Goal: Task Accomplishment & Management: Complete application form

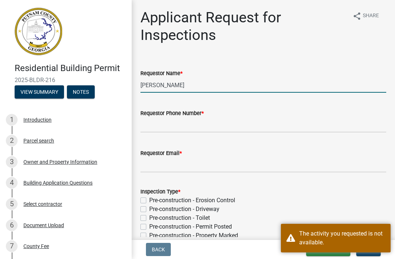
click at [250, 83] on input "[PERSON_NAME]" at bounding box center [264, 85] width 246 height 15
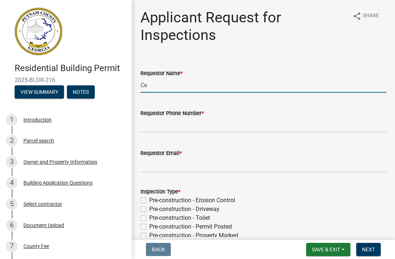
type input "C"
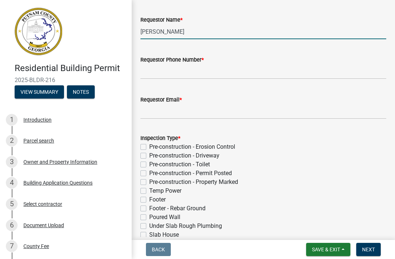
scroll to position [60, 0]
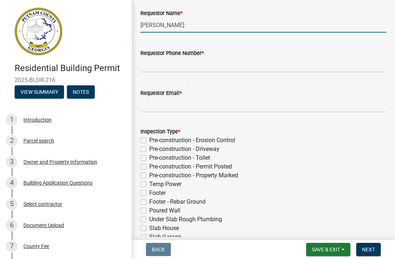
type input "[PERSON_NAME]"
click at [291, 66] on input "Requestor Phone Number *" at bounding box center [264, 64] width 246 height 15
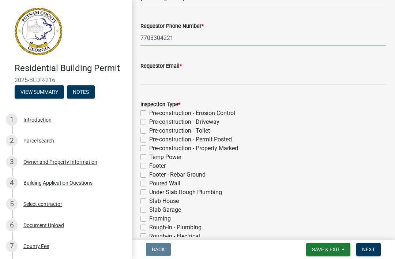
scroll to position [86, 0]
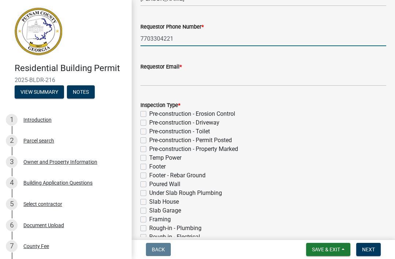
type input "7703304221"
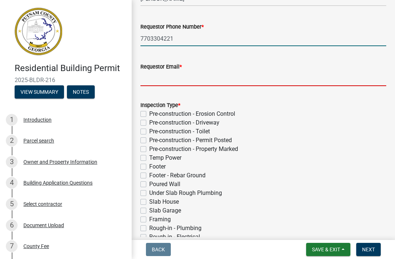
click at [297, 73] on input "Requestor Email *" at bounding box center [264, 78] width 246 height 15
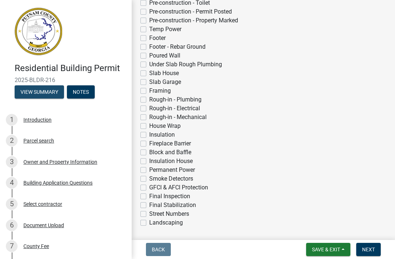
scroll to position [203, 0]
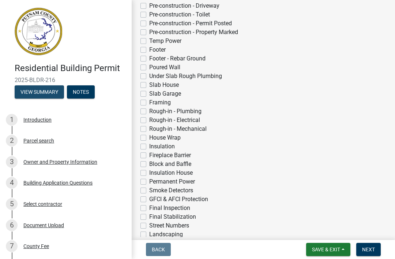
type input "[EMAIL_ADDRESS][DOMAIN_NAME]"
click at [204, 78] on label "Under Slab Rough Plumbing" at bounding box center [185, 76] width 73 height 9
click at [154, 77] on input "Under Slab Rough Plumbing" at bounding box center [151, 74] width 5 height 5
checkbox input "true"
checkbox input "false"
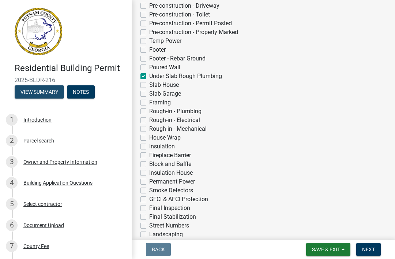
checkbox input "false"
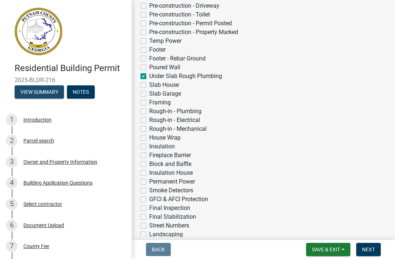
checkbox input "false"
checkbox input "true"
checkbox input "false"
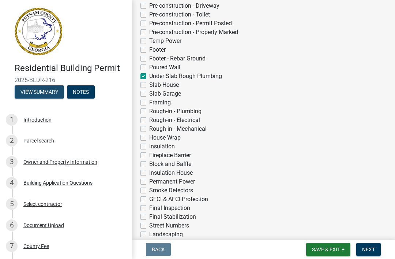
checkbox input "false"
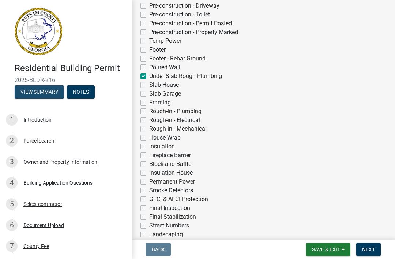
checkbox input "false"
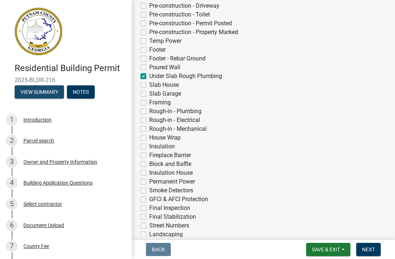
checkbox input "false"
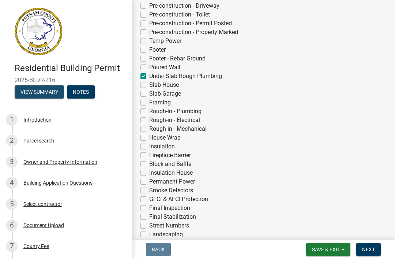
checkbox input "false"
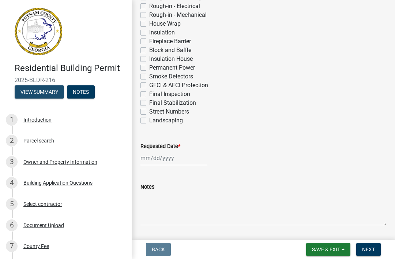
scroll to position [317, 0]
click at [166, 163] on div at bounding box center [174, 158] width 67 height 15
select select "9"
select select "2025"
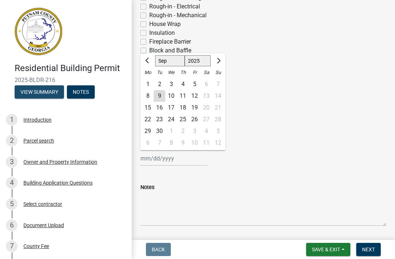
click at [173, 93] on div "10" at bounding box center [171, 96] width 12 height 12
type input "[DATE]"
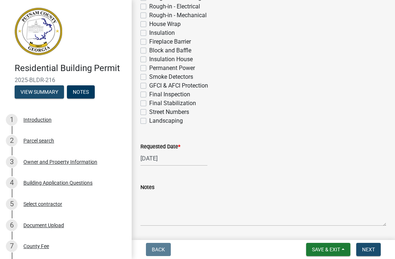
click at [366, 254] on button "Next" at bounding box center [369, 249] width 25 height 13
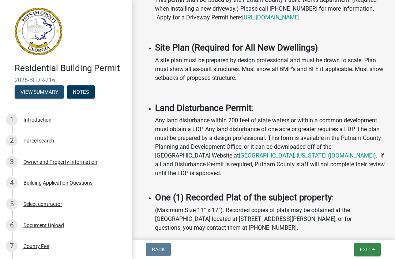
click at [365, 247] on span "Exit" at bounding box center [365, 249] width 11 height 6
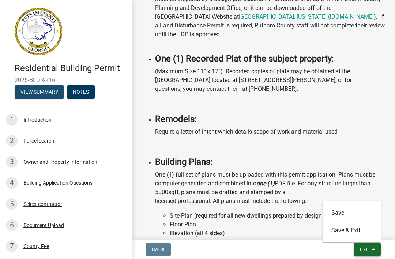
scroll to position [799, 0]
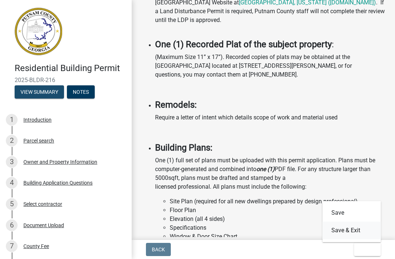
click at [352, 230] on button "Save & Exit" at bounding box center [352, 230] width 59 height 18
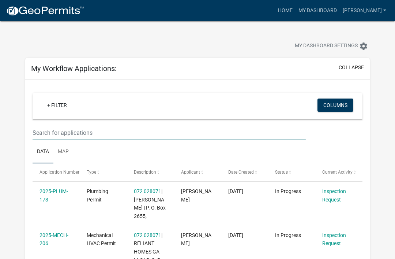
click at [74, 133] on input "text" at bounding box center [169, 132] width 273 height 15
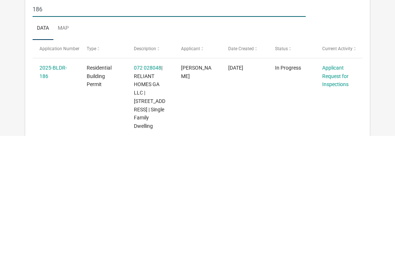
type input "186"
click at [333, 188] on link "Applicant Request for Inspections" at bounding box center [335, 199] width 26 height 23
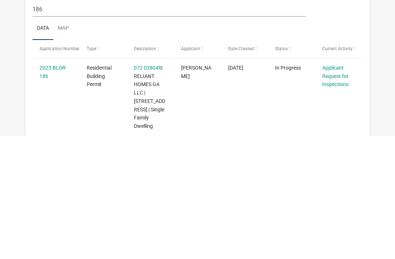
scroll to position [123, 0]
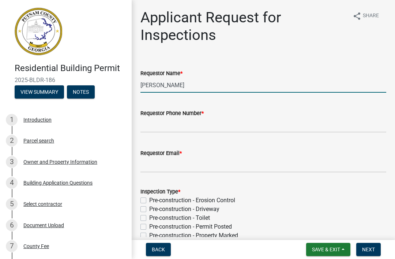
click at [205, 83] on input "[PERSON_NAME]" at bounding box center [264, 85] width 246 height 15
type input "M"
click at [16, 85] on button "View Summary" at bounding box center [39, 91] width 49 height 13
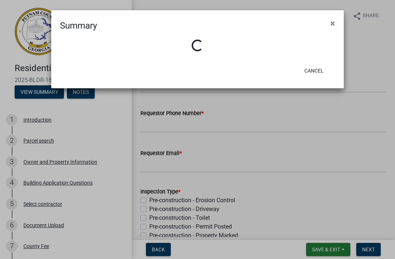
click at [332, 26] on span "×" at bounding box center [333, 23] width 5 height 10
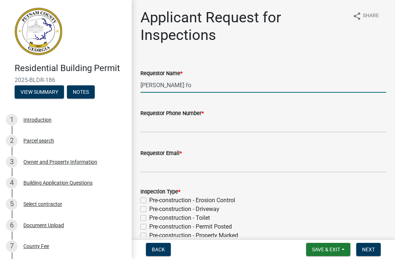
click at [273, 89] on input "[PERSON_NAME] fo" at bounding box center [264, 85] width 246 height 15
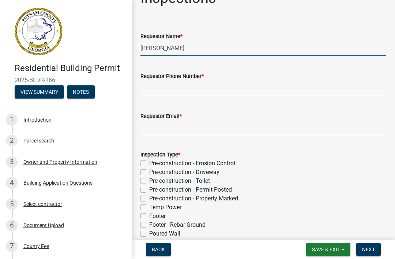
scroll to position [39, 0]
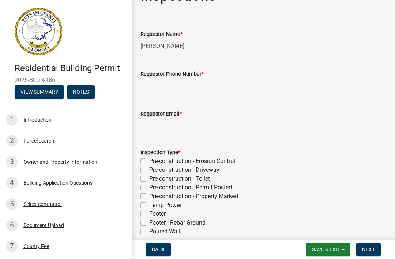
type input "[PERSON_NAME]"
click at [282, 82] on input "Requestor Phone Number *" at bounding box center [264, 85] width 246 height 15
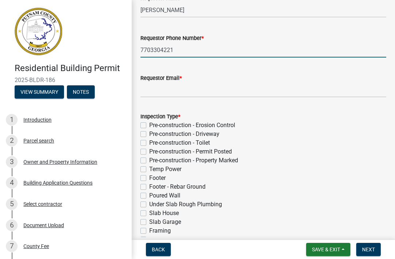
scroll to position [81, 0]
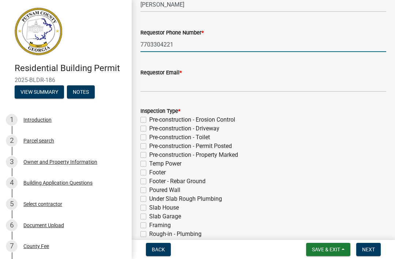
type input "7703304221"
click at [270, 82] on input "Requestor Email *" at bounding box center [264, 84] width 246 height 15
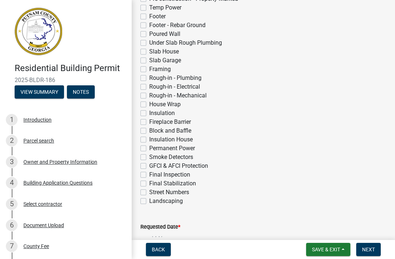
scroll to position [245, 0]
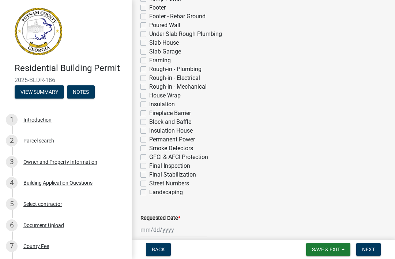
type input "[EMAIL_ADDRESS][DOMAIN_NAME]"
click at [162, 60] on label "Framing" at bounding box center [160, 60] width 22 height 9
click at [154, 60] on input "Framing" at bounding box center [151, 58] width 5 height 5
checkbox input "true"
checkbox input "false"
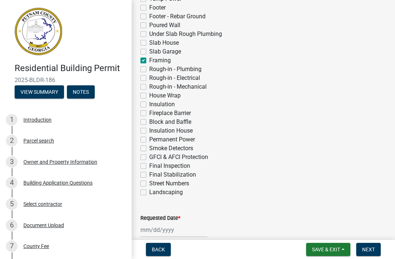
checkbox input "false"
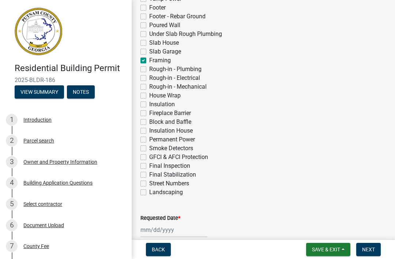
checkbox input "false"
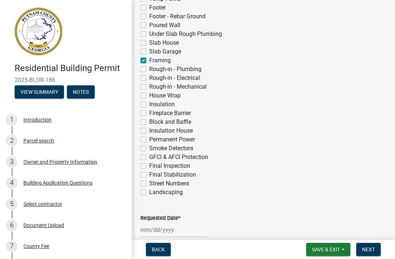
checkbox input "false"
checkbox input "true"
checkbox input "false"
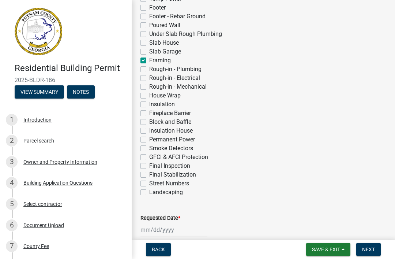
checkbox input "false"
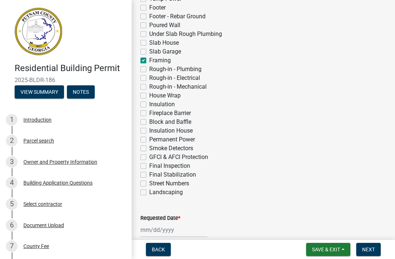
checkbox input "false"
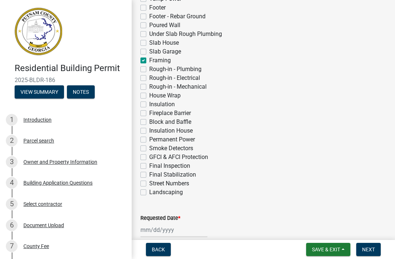
checkbox input "false"
click at [189, 71] on label "Rough-in - Plumbing" at bounding box center [175, 69] width 52 height 9
click at [154, 70] on input "Rough-in - Plumbing" at bounding box center [151, 67] width 5 height 5
checkbox input "true"
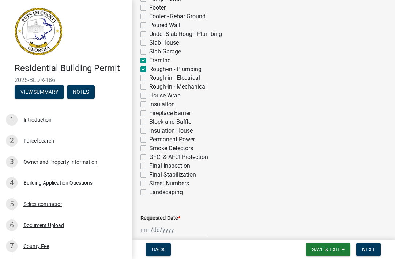
checkbox input "false"
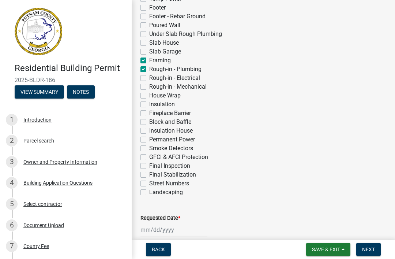
checkbox input "false"
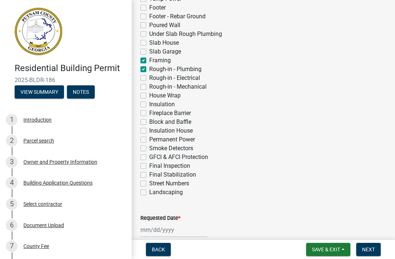
checkbox input "false"
checkbox input "true"
checkbox input "false"
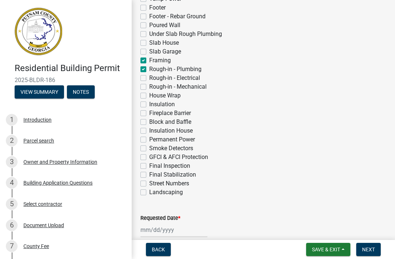
checkbox input "false"
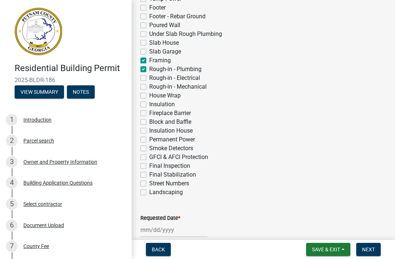
checkbox input "false"
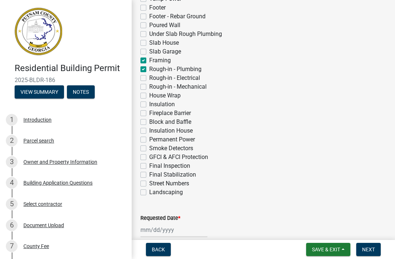
checkbox input "false"
click at [193, 79] on label "Rough-in - Electrical" at bounding box center [174, 78] width 51 height 9
click at [154, 78] on input "Rough-in - Electrical" at bounding box center [151, 76] width 5 height 5
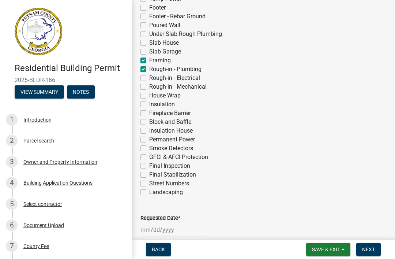
checkbox input "true"
checkbox input "false"
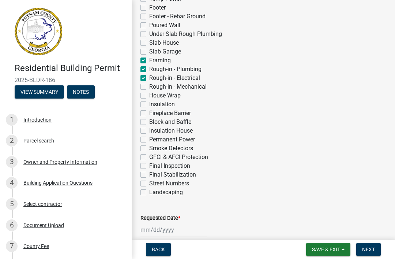
checkbox input "false"
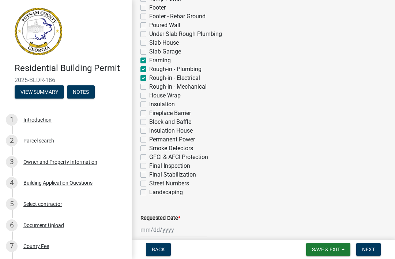
checkbox input "false"
checkbox input "true"
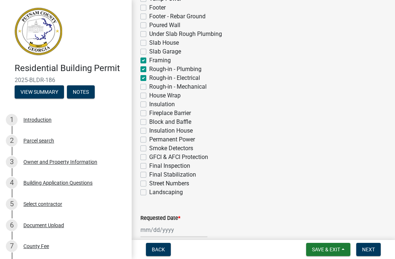
checkbox input "true"
checkbox input "false"
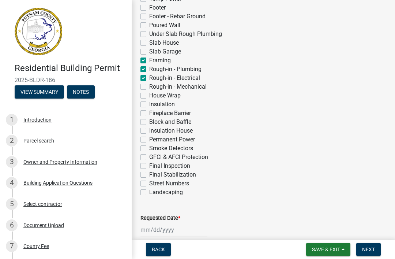
checkbox input "false"
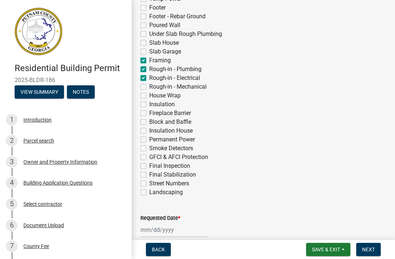
checkbox input "false"
click at [196, 90] on label "Rough-in - Mechanical" at bounding box center [177, 86] width 57 height 9
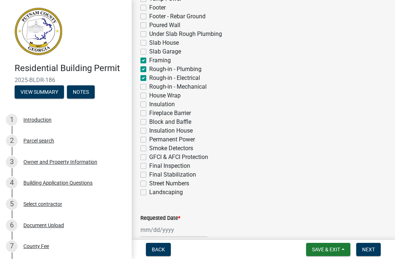
click at [154, 87] on input "Rough-in - Mechanical" at bounding box center [151, 84] width 5 height 5
checkbox input "true"
checkbox input "false"
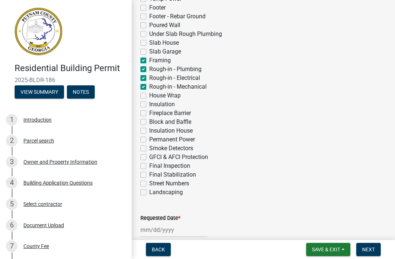
checkbox input "false"
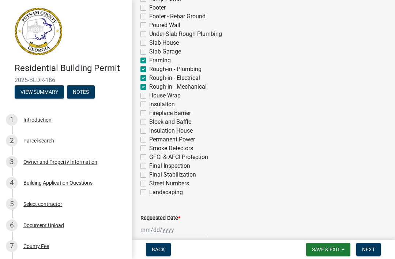
checkbox input "false"
checkbox input "true"
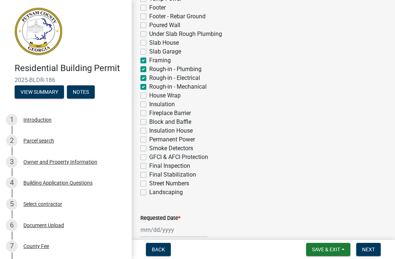
checkbox input "true"
checkbox input "false"
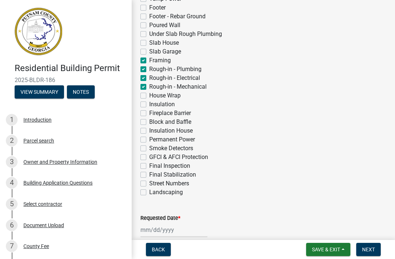
checkbox input "false"
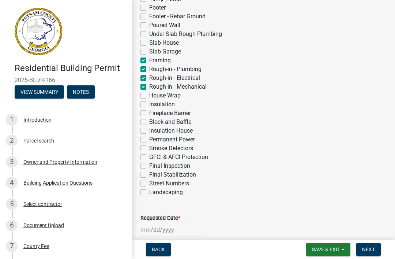
checkbox input "false"
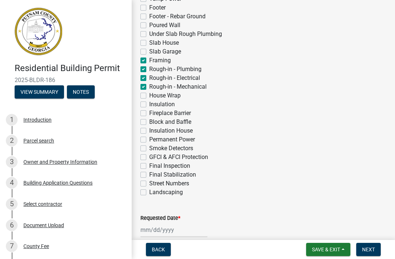
click at [169, 139] on label "Permanent Power" at bounding box center [172, 139] width 46 height 9
click at [154, 139] on input "Permanent Power" at bounding box center [151, 137] width 5 height 5
checkbox input "true"
checkbox input "false"
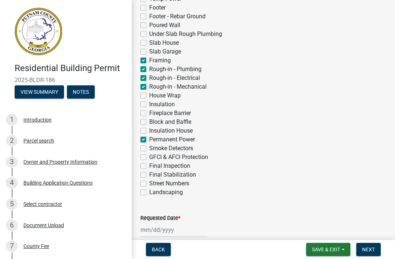
checkbox input "false"
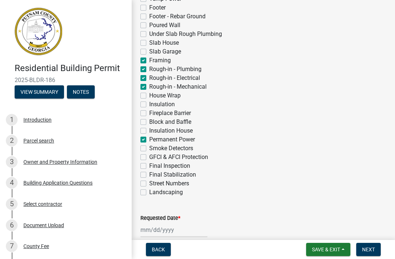
checkbox input "false"
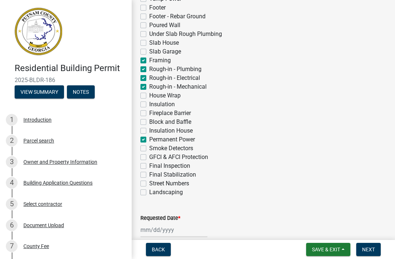
checkbox input "true"
checkbox input "false"
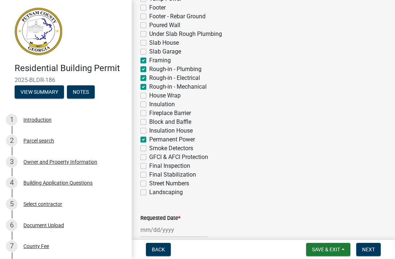
checkbox input "false"
checkbox input "true"
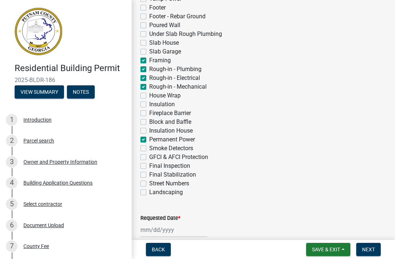
checkbox input "false"
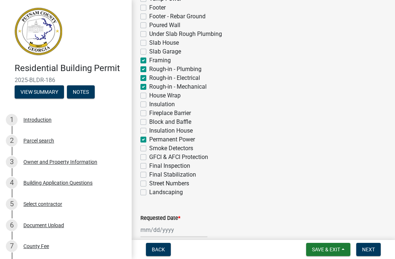
checkbox input "false"
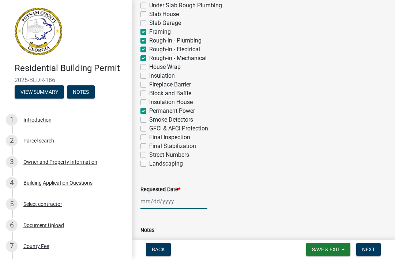
click at [163, 202] on div at bounding box center [174, 201] width 67 height 15
select select "9"
select select "2025"
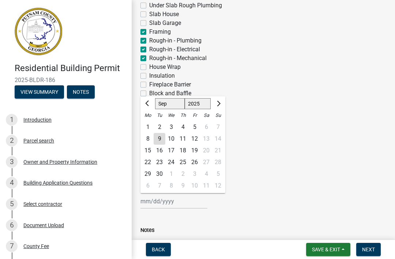
click at [169, 141] on div "10" at bounding box center [171, 139] width 12 height 12
type input "[DATE]"
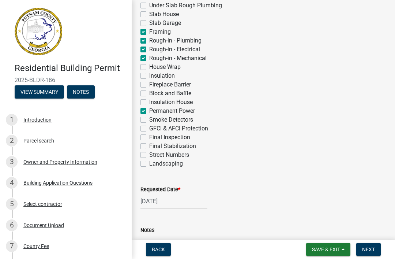
scroll to position [334, 0]
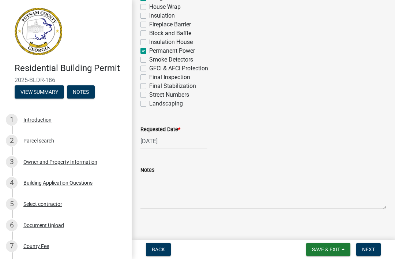
click at [369, 255] on button "Next" at bounding box center [369, 249] width 25 height 13
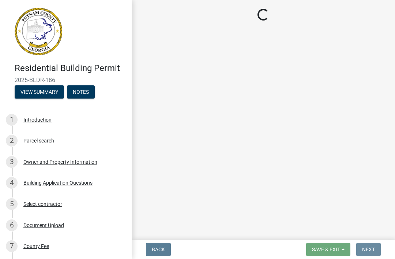
scroll to position [0, 0]
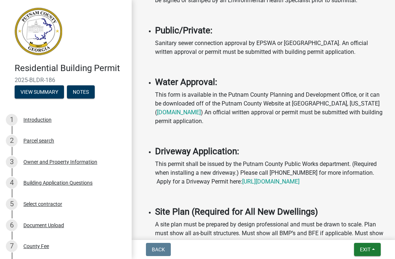
click at [367, 245] on button "Exit" at bounding box center [367, 249] width 27 height 13
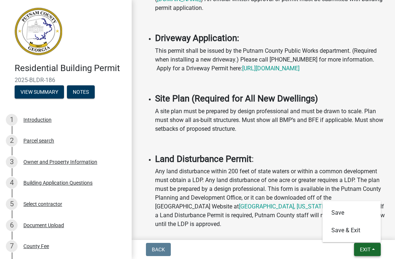
scroll to position [669, 0]
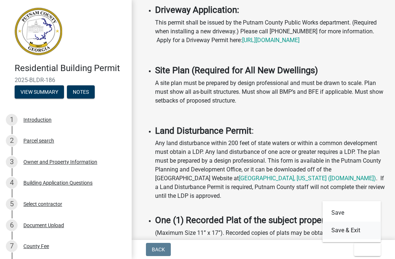
click at [359, 235] on button "Save & Exit" at bounding box center [352, 230] width 59 height 18
